Goal: Information Seeking & Learning: Compare options

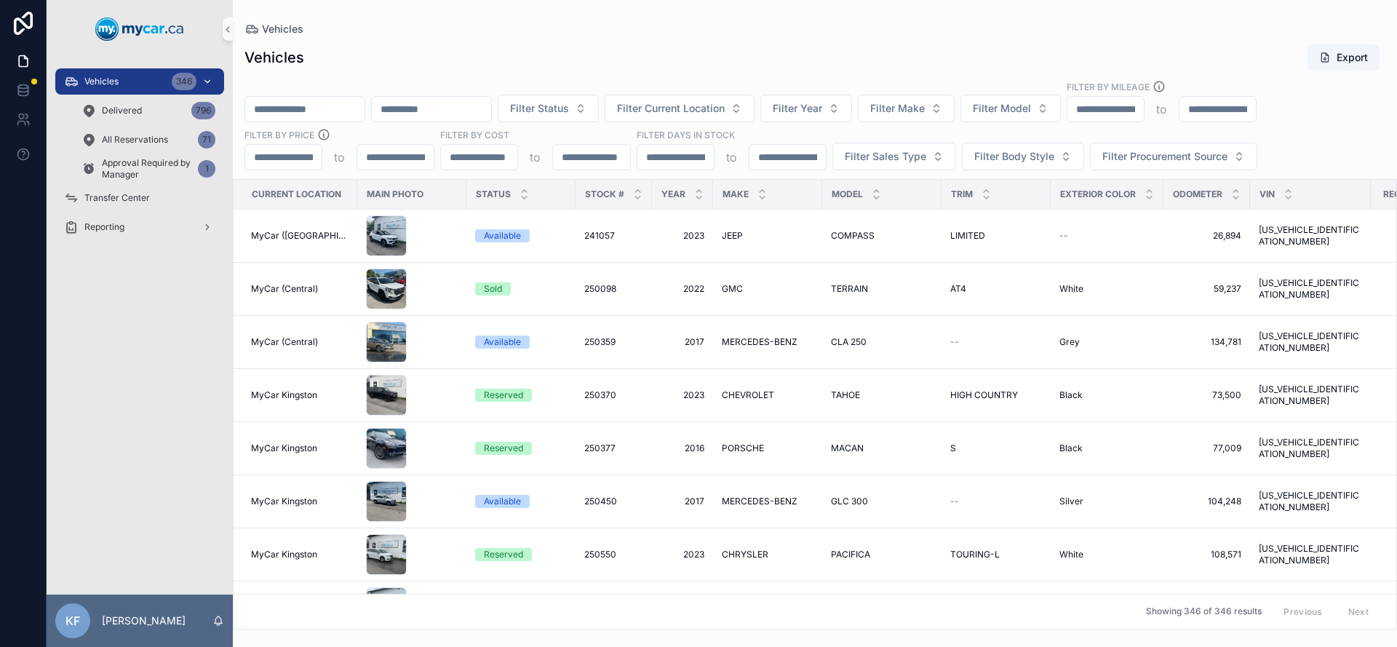
click at [124, 83] on div "Vehicles 346" at bounding box center [139, 81] width 151 height 23
click at [106, 88] on div "Vehicles 346" at bounding box center [139, 81] width 151 height 23
click at [925, 111] on span "Filter Make" at bounding box center [897, 108] width 55 height 15
type input "******"
click at [877, 170] on span "NISSAN" at bounding box center [882, 167] width 39 height 15
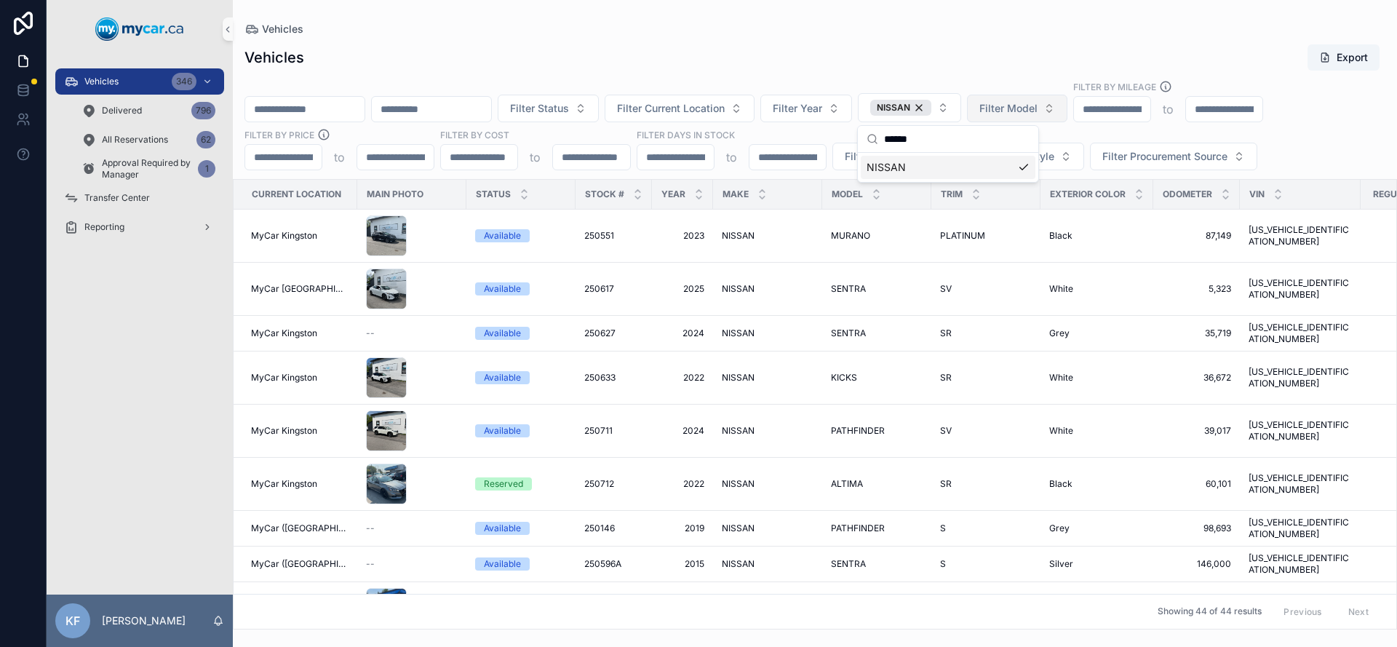
click at [1038, 106] on span "Filter Model" at bounding box center [1008, 108] width 58 height 15
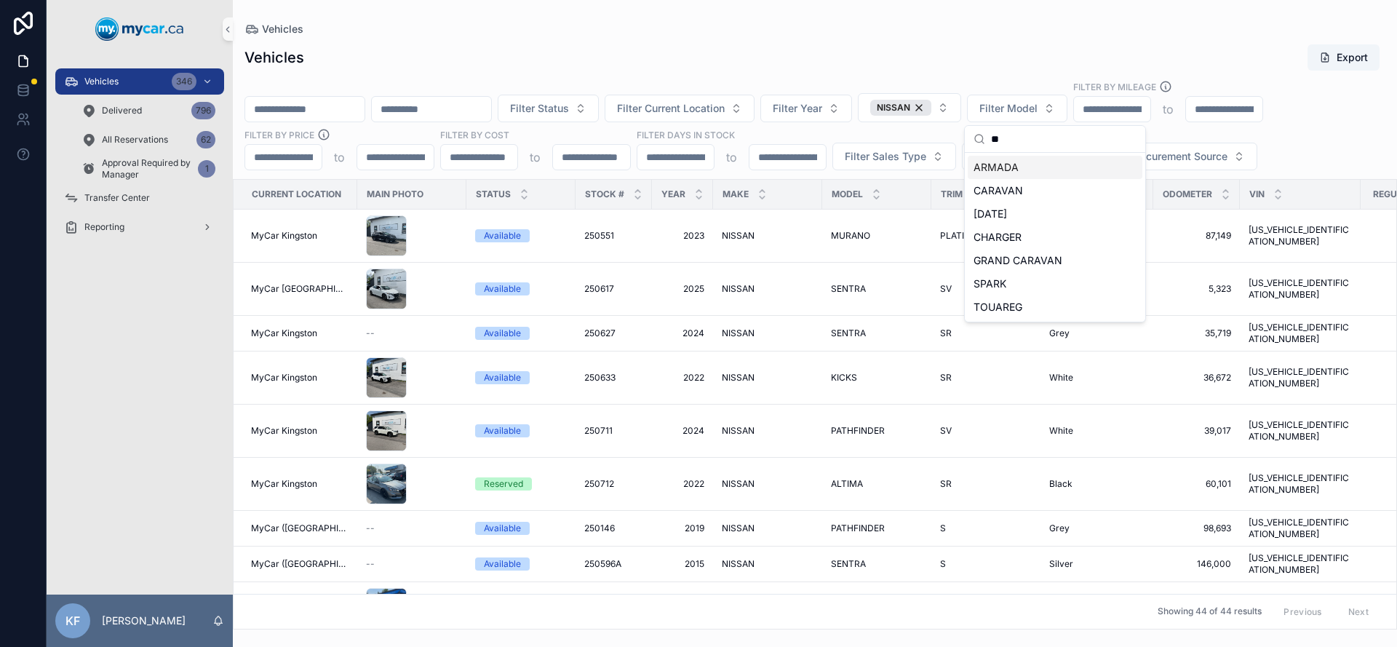
type input "**"
click at [1011, 166] on span "ARMADA" at bounding box center [996, 167] width 45 height 15
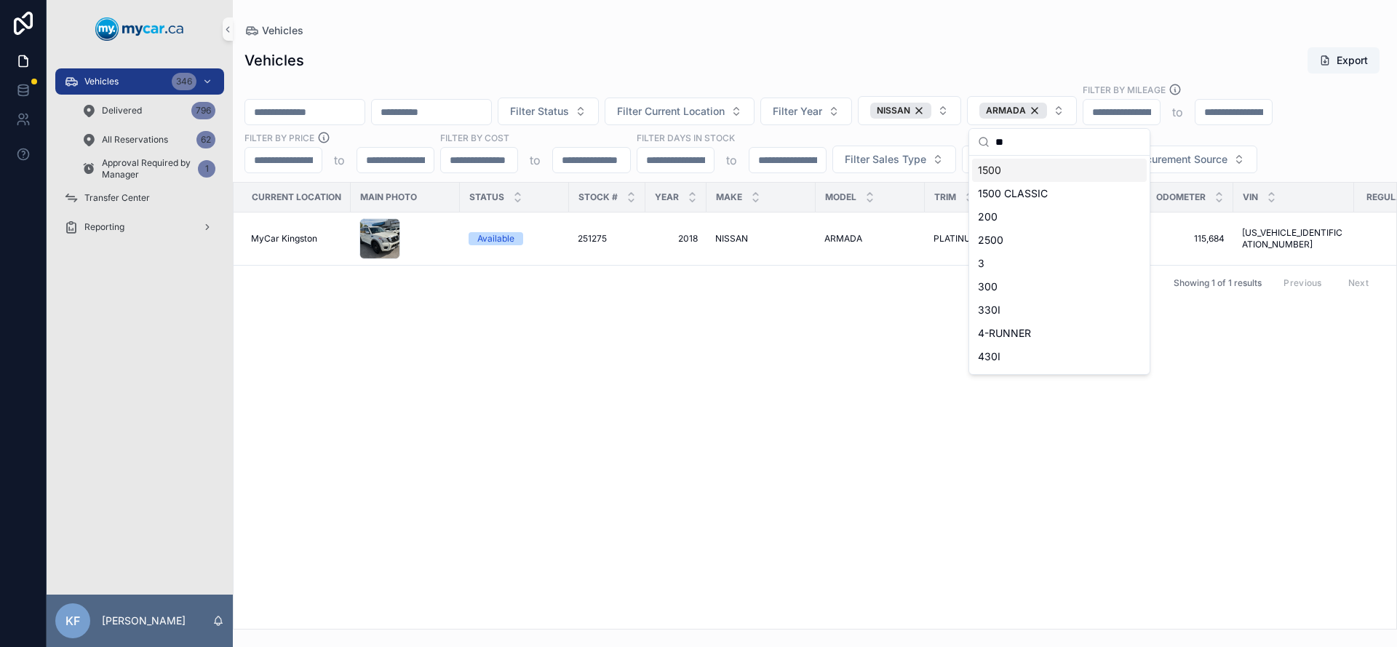
click at [832, 26] on div "Vehicles" at bounding box center [814, 30] width 1141 height 15
click at [497, 236] on div "Available" at bounding box center [495, 238] width 37 height 13
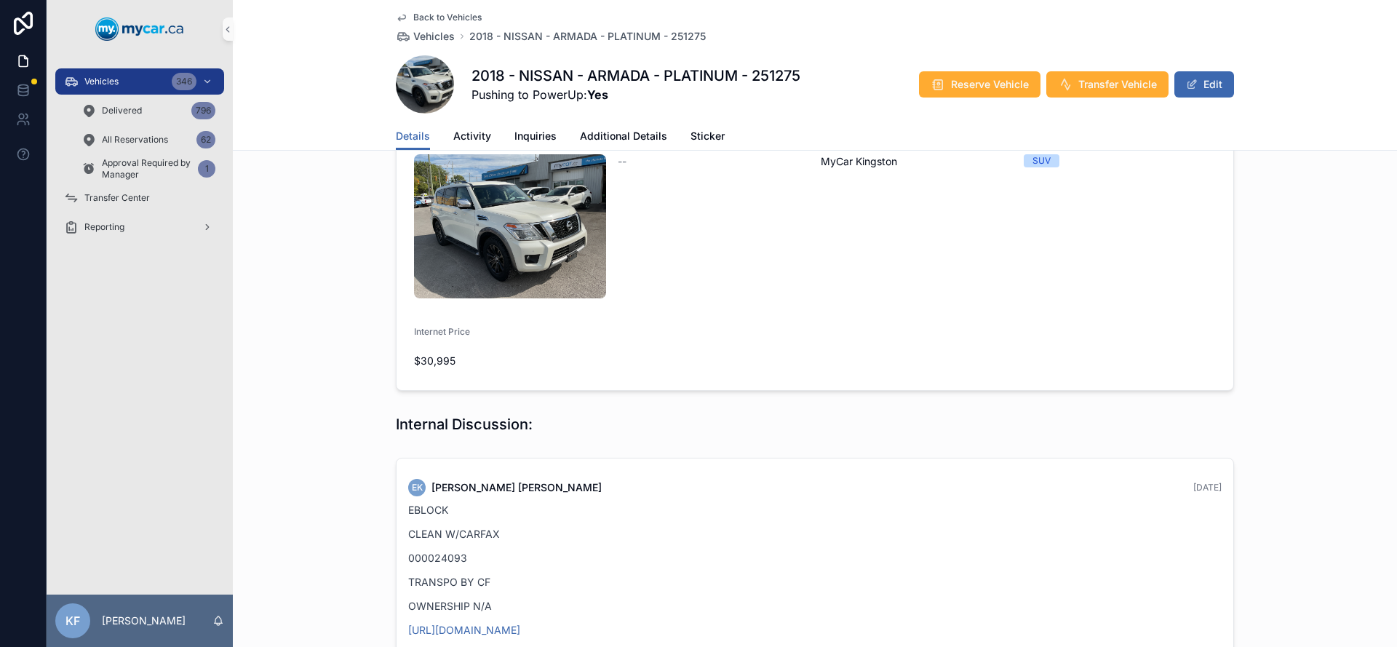
scroll to position [512, 0]
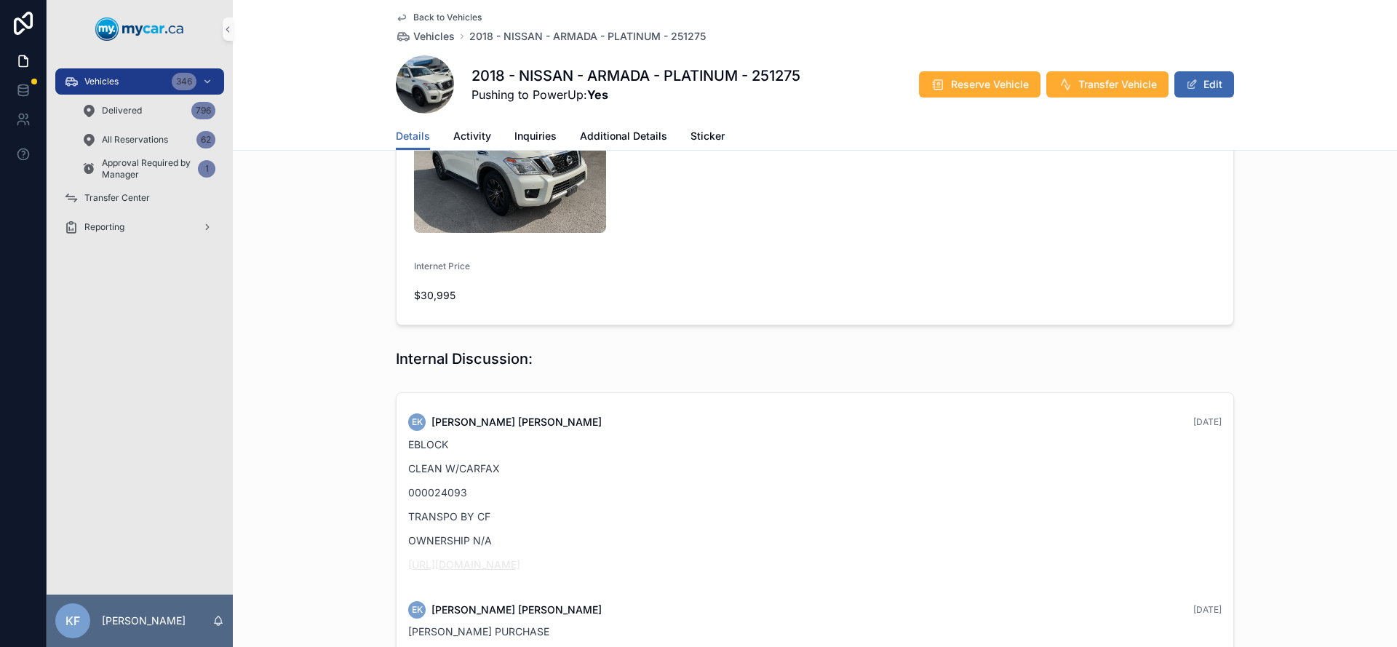
click at [520, 558] on link "[URL][DOMAIN_NAME]" at bounding box center [464, 564] width 112 height 12
click at [120, 81] on div "Vehicles 346" at bounding box center [139, 81] width 151 height 23
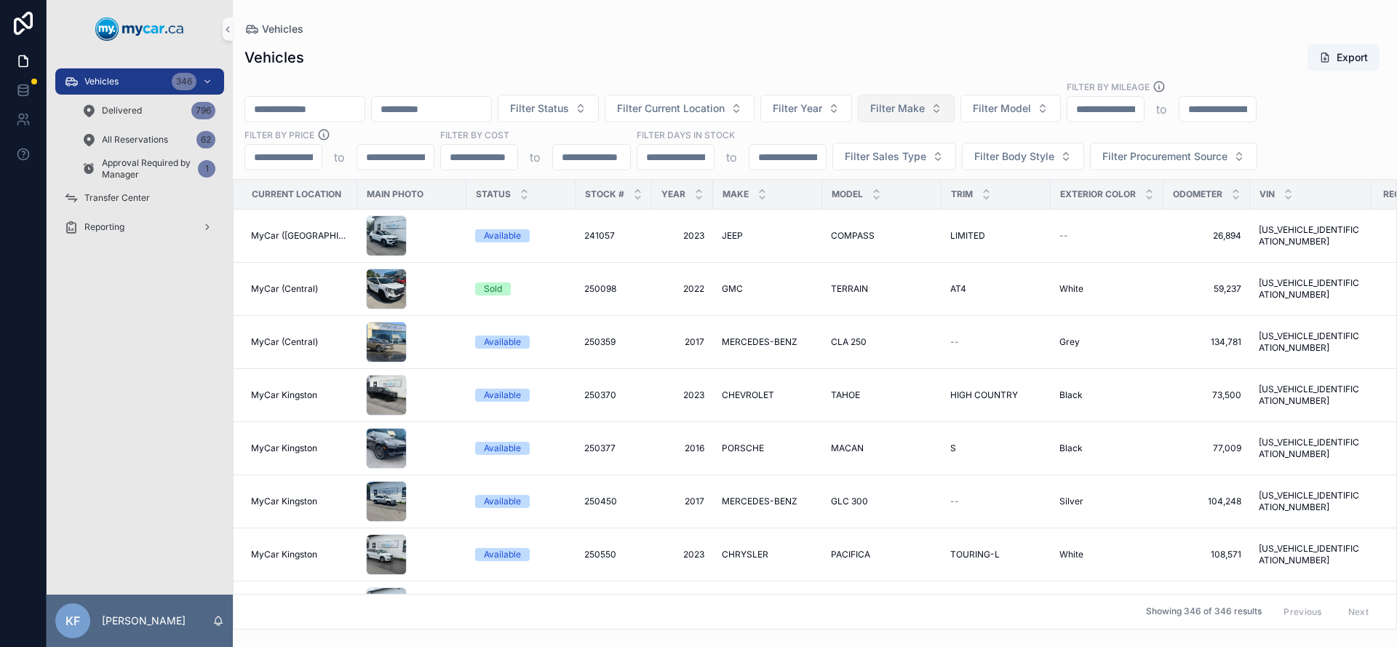
click at [925, 112] on span "Filter Make" at bounding box center [897, 108] width 55 height 15
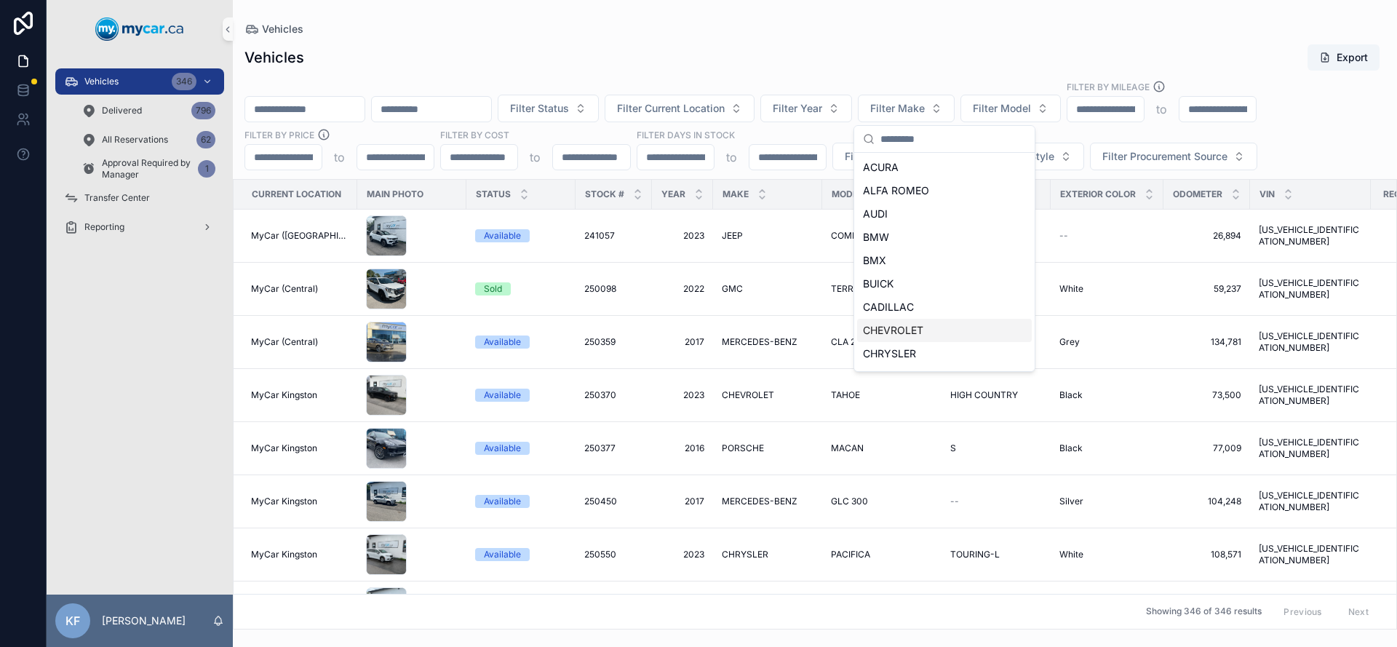
click at [896, 330] on span "CHEVROLET" at bounding box center [893, 330] width 60 height 15
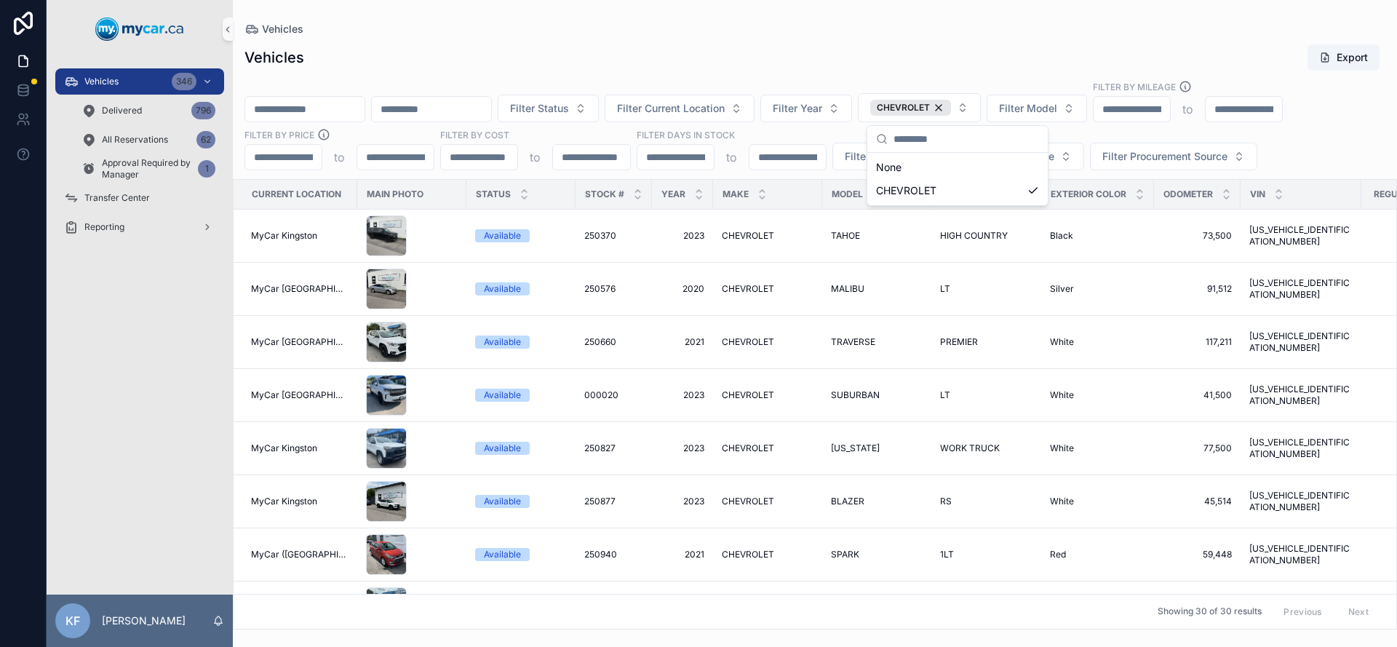
click at [727, 44] on div "Vehicles Export" at bounding box center [814, 58] width 1141 height 28
